Goal: Information Seeking & Learning: Learn about a topic

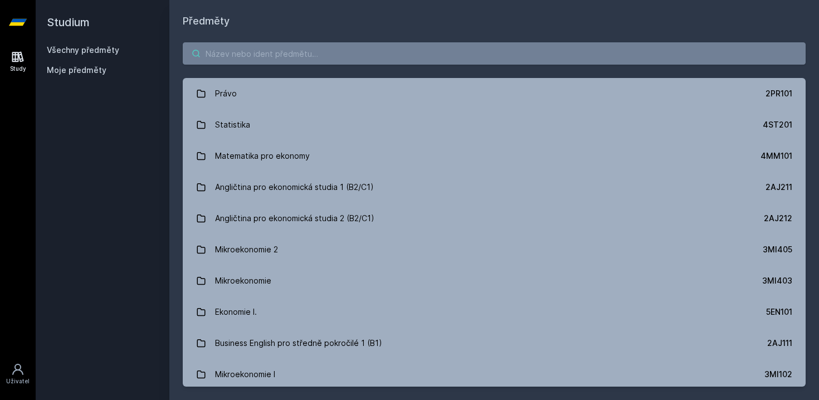
click at [314, 49] on input "search" at bounding box center [494, 53] width 623 height 22
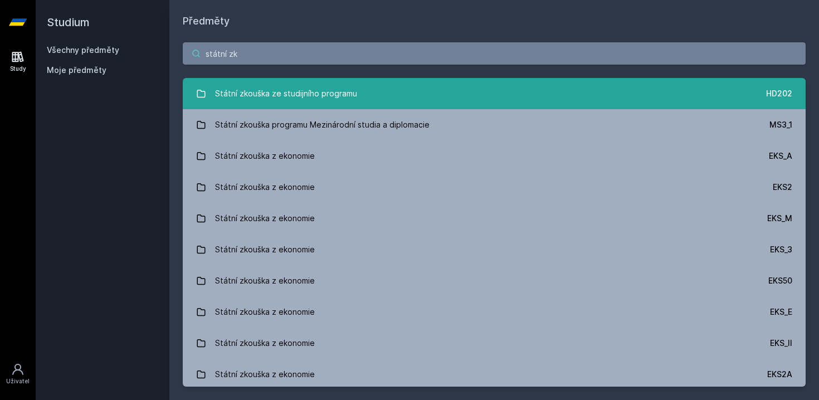
type input "státní zk"
click at [381, 104] on link "Státní zkouška ze studijního programu HD202" at bounding box center [494, 93] width 623 height 31
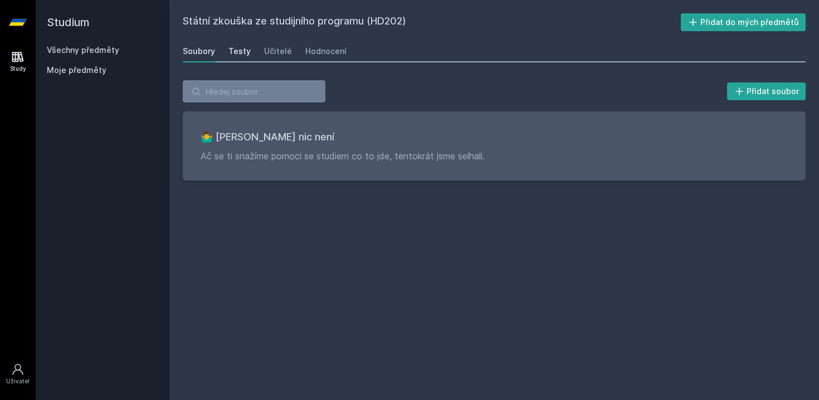
click at [241, 56] on div "Testy" at bounding box center [240, 51] width 22 height 11
click at [273, 56] on div "Učitelé" at bounding box center [278, 51] width 28 height 11
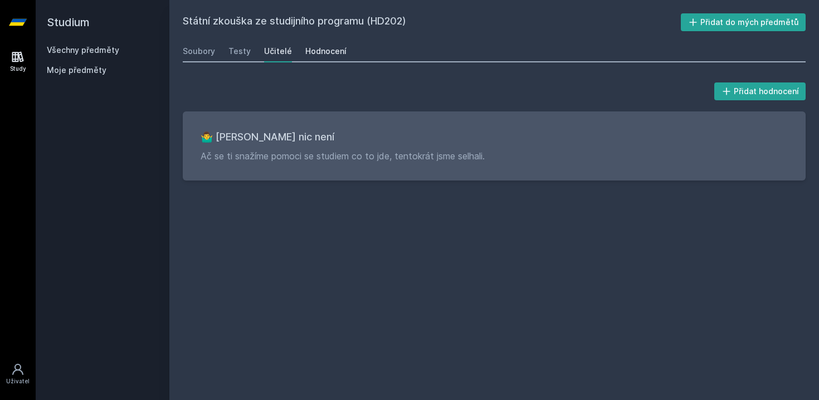
click at [321, 52] on div "Hodnocení" at bounding box center [325, 51] width 41 height 11
click at [103, 51] on link "Všechny předměty" at bounding box center [83, 49] width 72 height 9
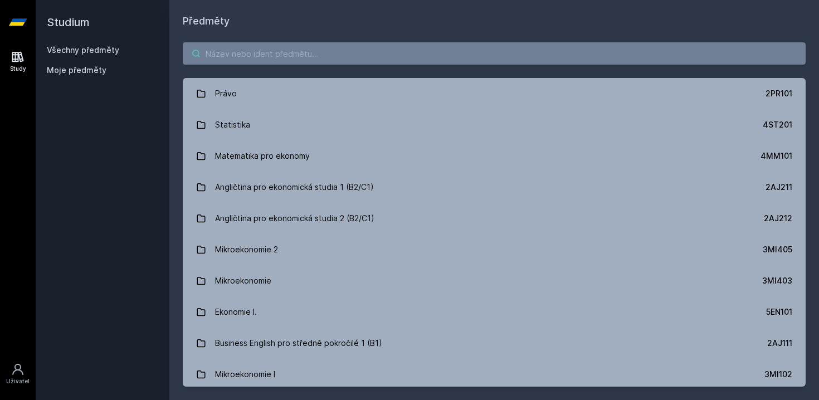
click at [252, 57] on input "search" at bounding box center [494, 53] width 623 height 22
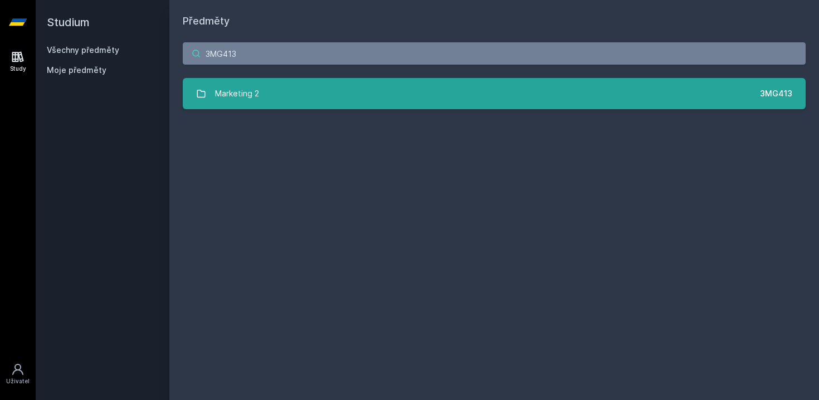
type input "3MG413"
click at [279, 88] on link "Marketing 2 3MG413" at bounding box center [494, 93] width 623 height 31
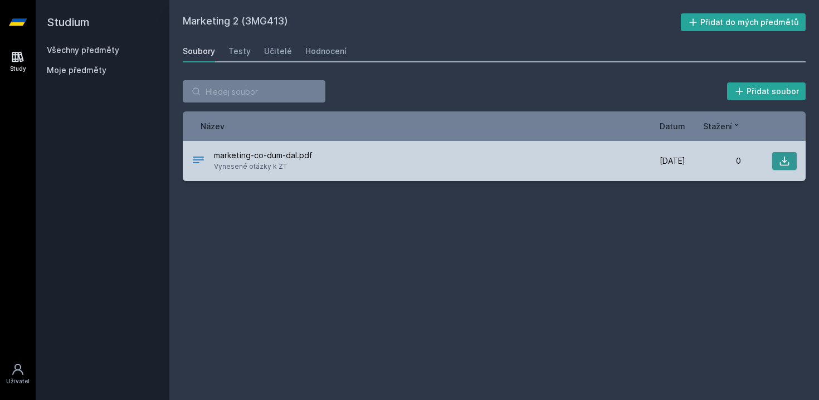
click at [789, 163] on icon at bounding box center [784, 161] width 9 height 9
